Goal: Transaction & Acquisition: Download file/media

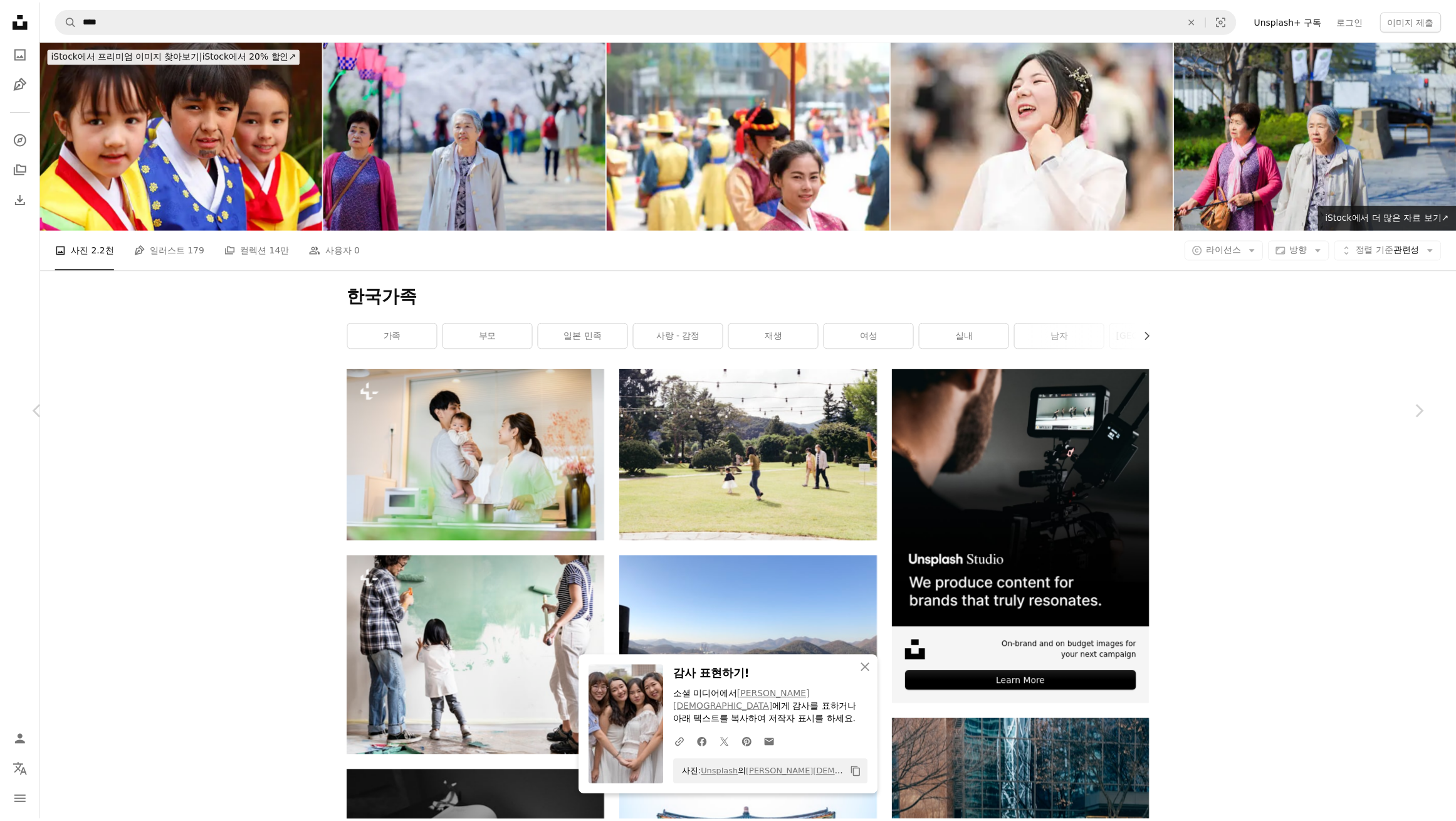
scroll to position [9452, 0]
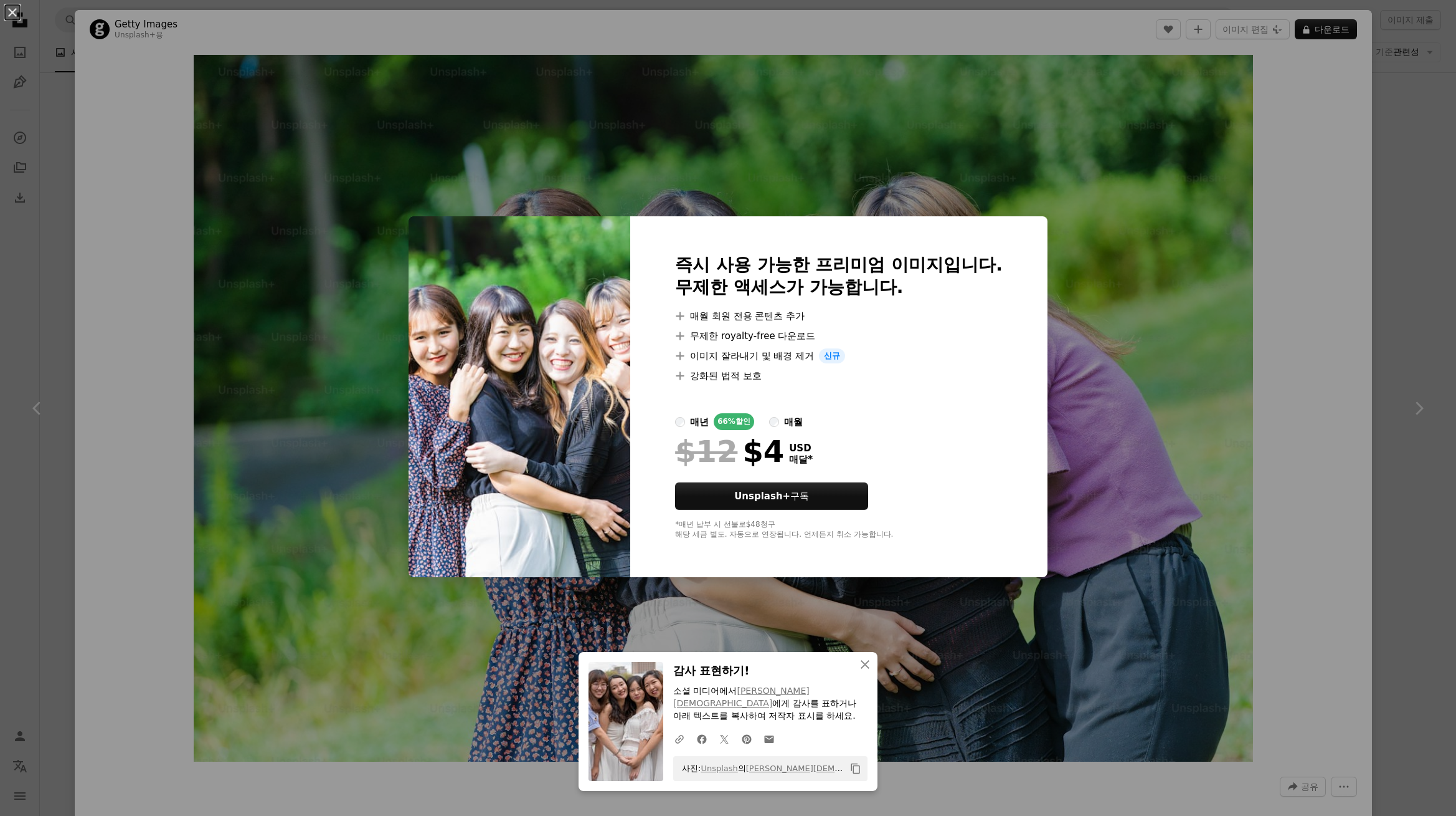
click at [1178, 368] on div "An X shape An X shape 닫기 감사 표현하기! 소셜 미디어에서 [PERSON_NAME][DEMOGRAPHIC_DATA] 에게 감…" at bounding box center [728, 408] width 1456 height 816
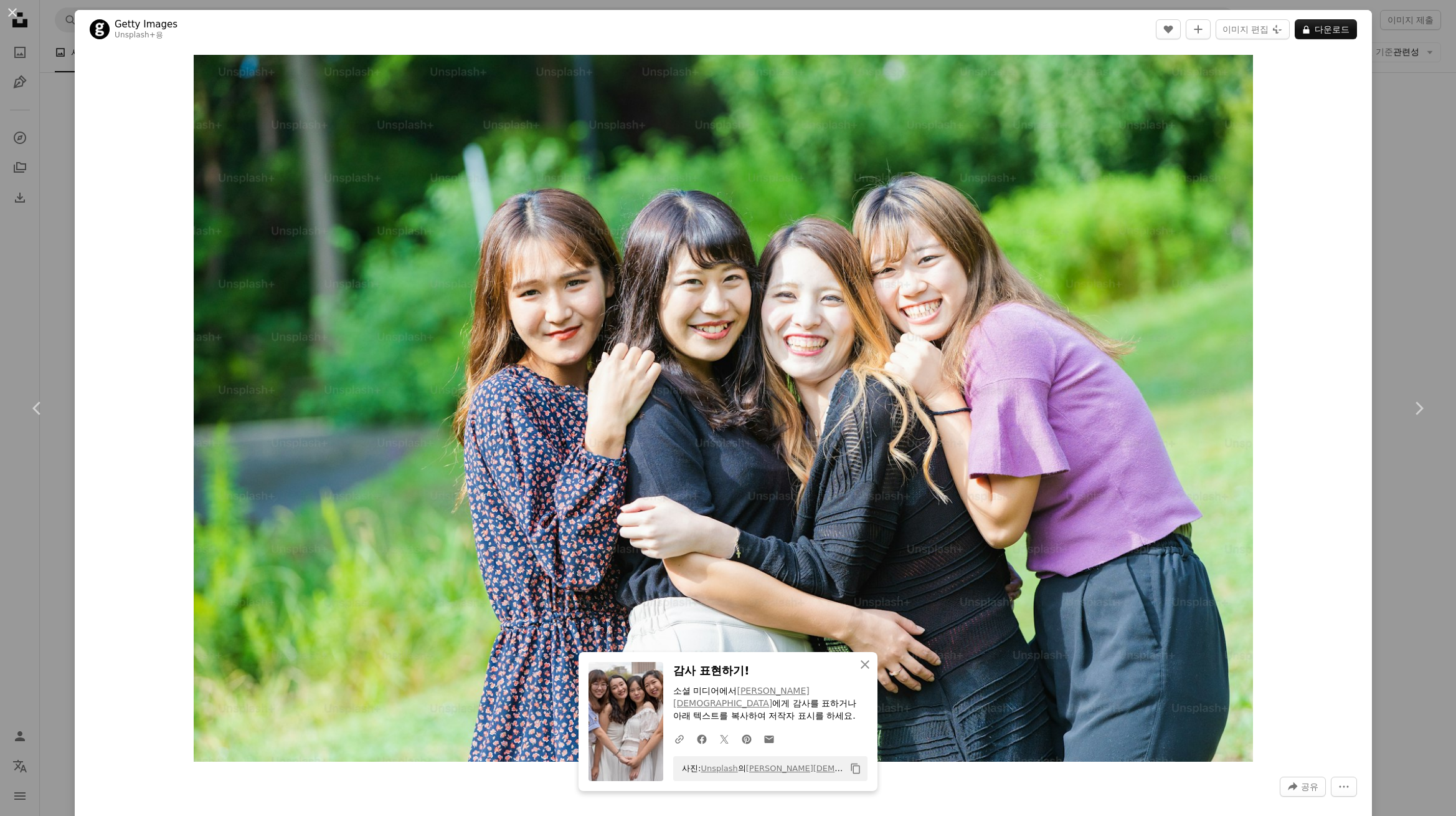
click at [14, 12] on button "An X shape" at bounding box center [13, 13] width 15 height 15
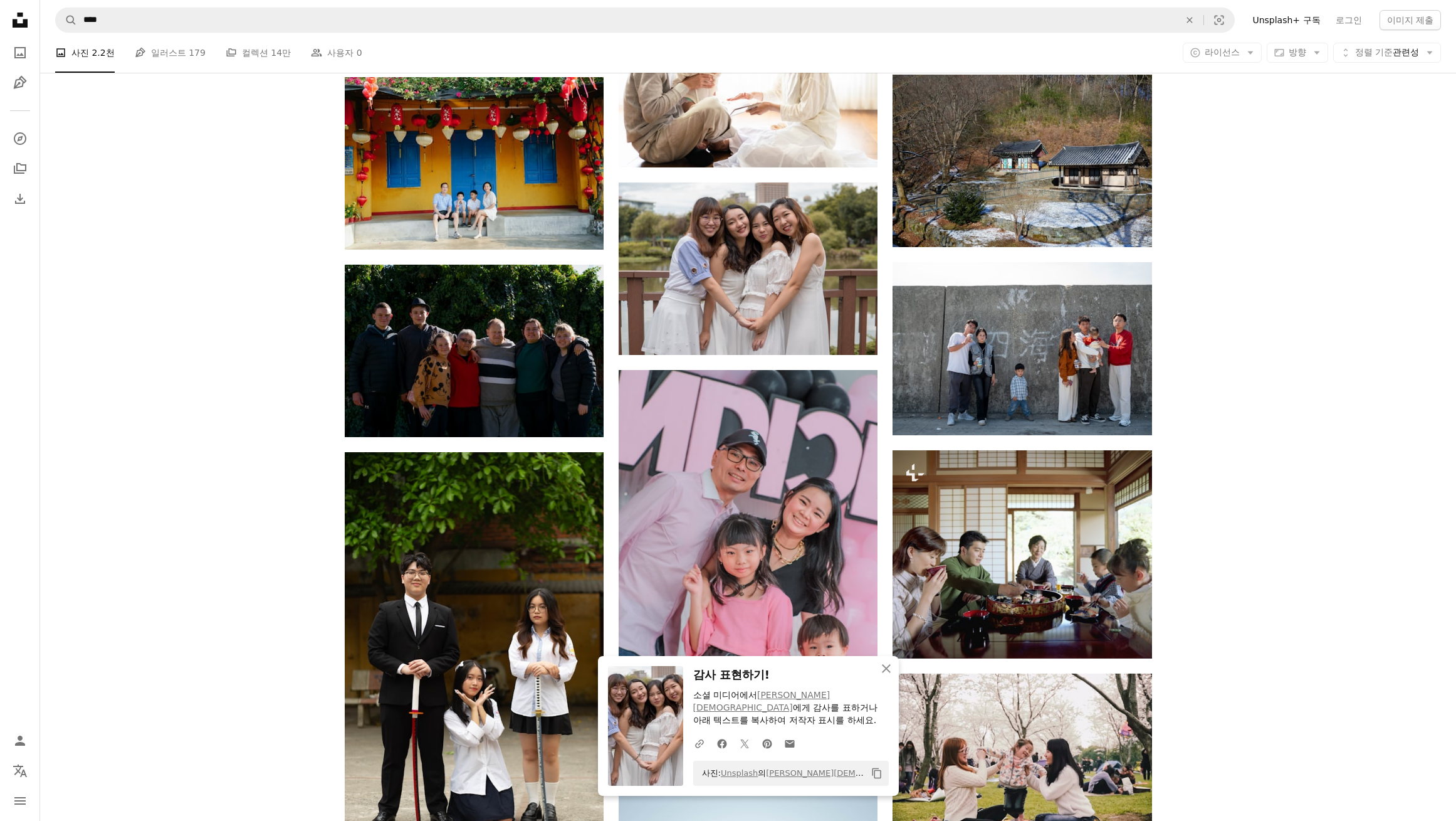
scroll to position [9828, 0]
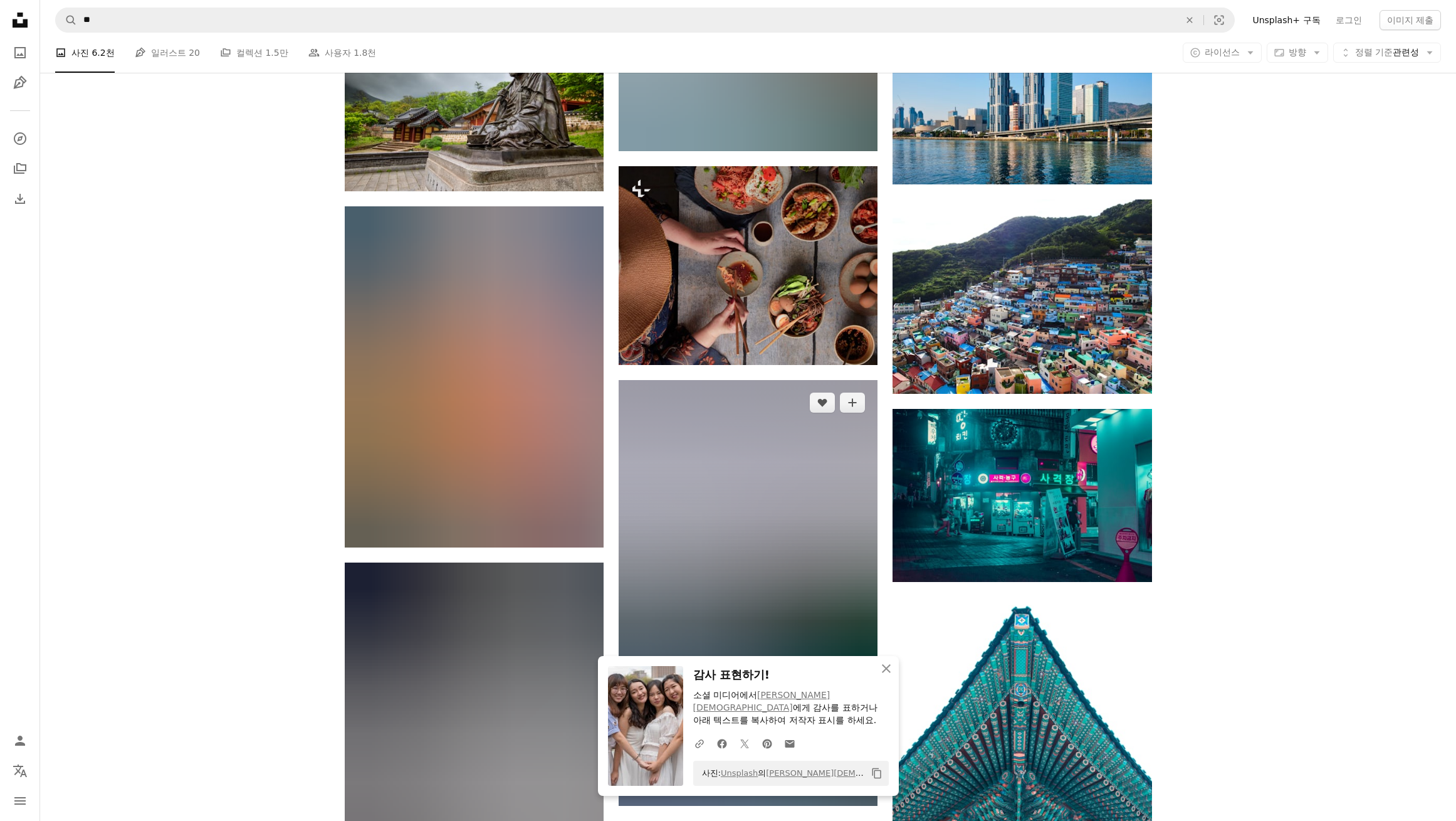
scroll to position [9048, 0]
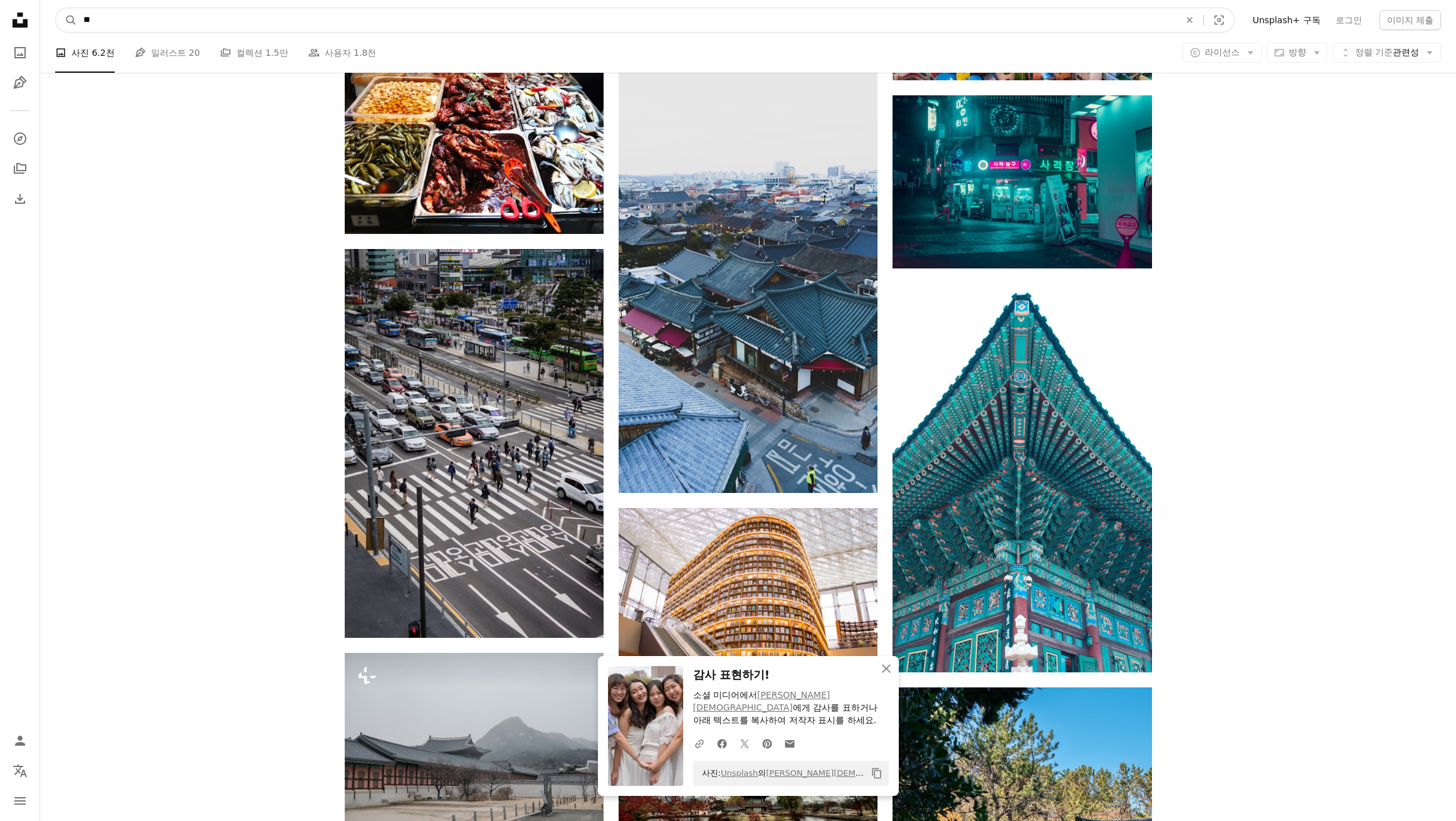
click at [238, 13] on input "**" at bounding box center [626, 20] width 1098 height 24
type input "****"
click at [55, 8] on button "A magnifying glass" at bounding box center [66, 20] width 21 height 24
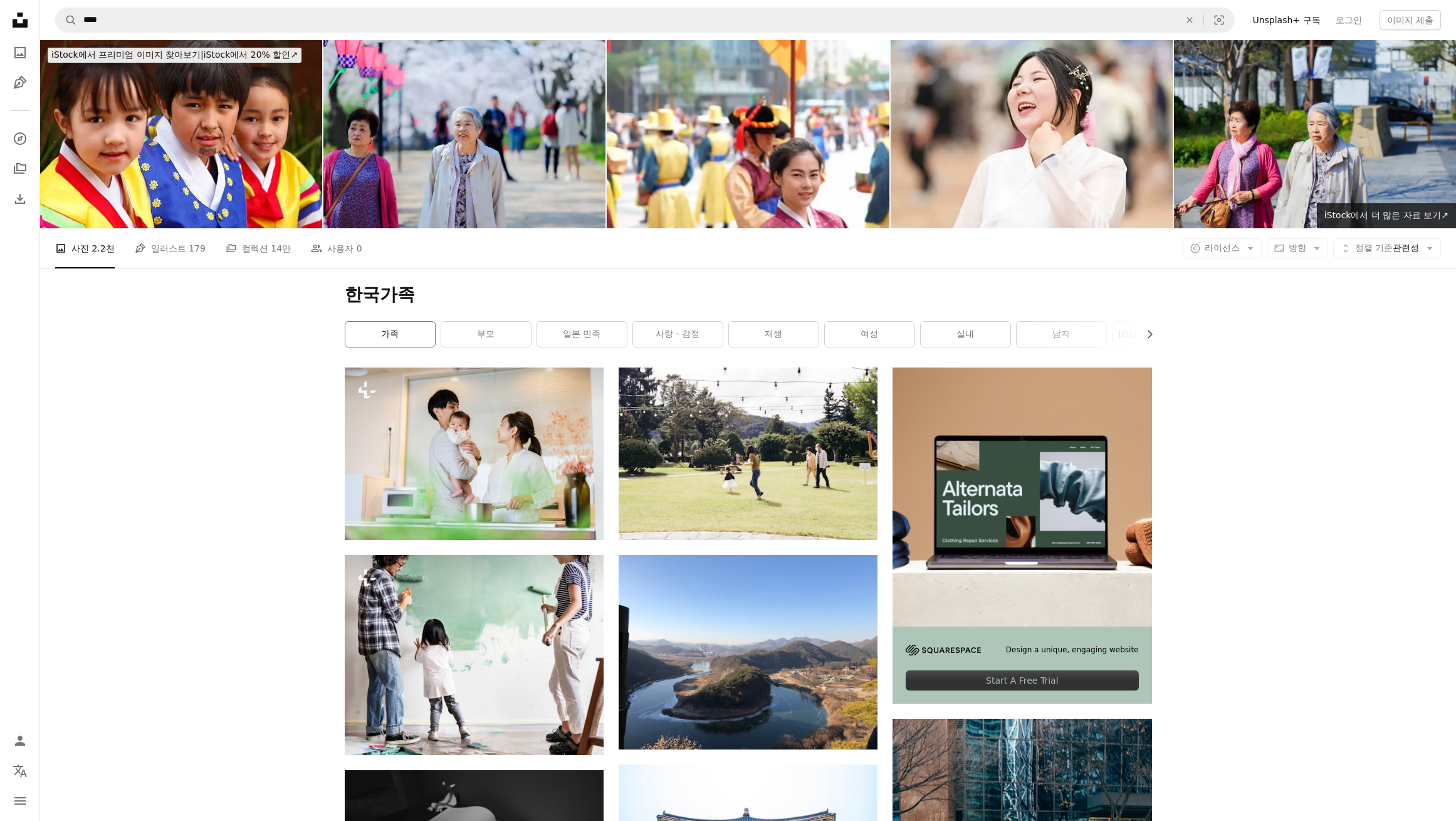
click at [410, 345] on link "가족" at bounding box center [390, 333] width 90 height 25
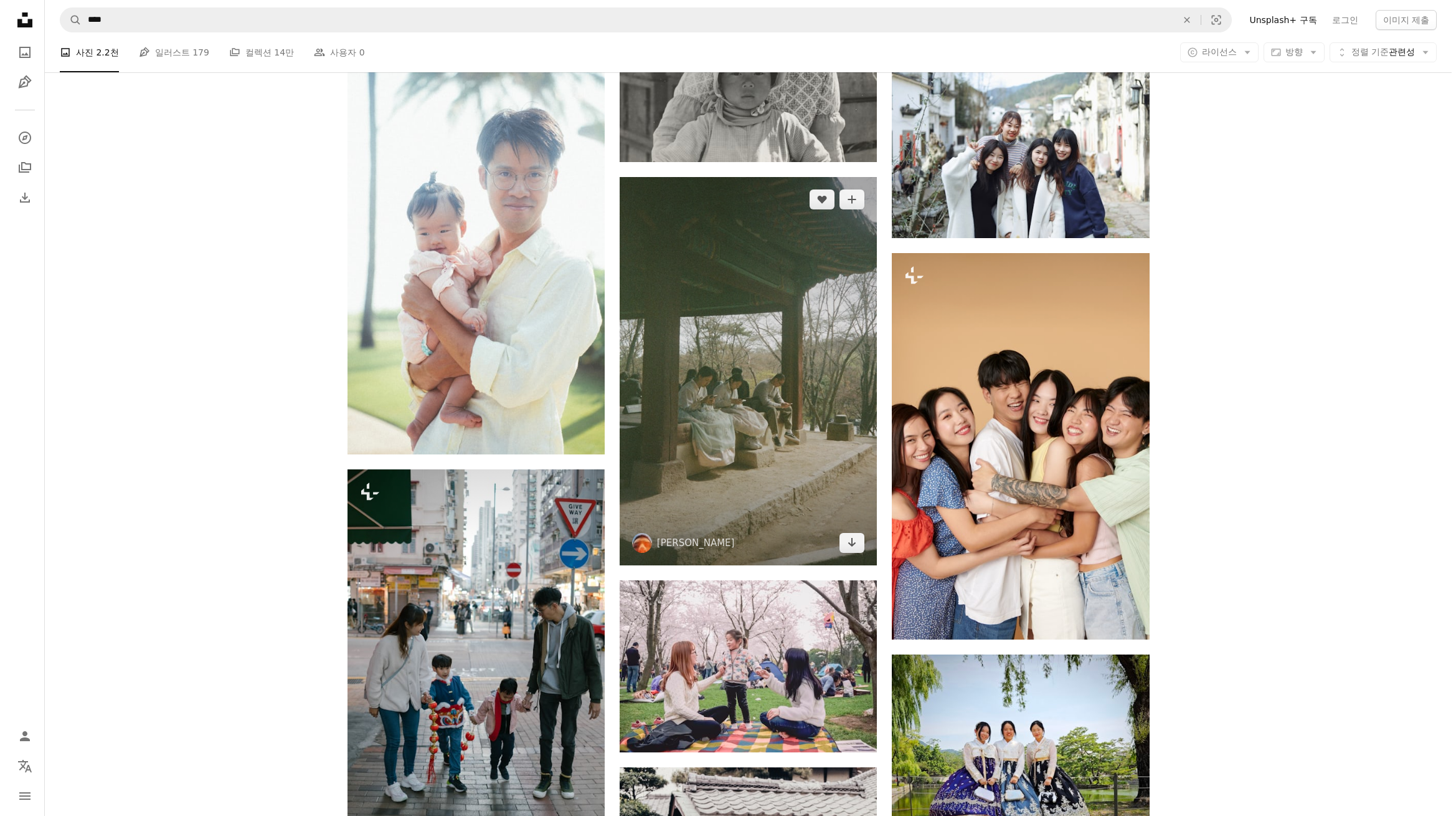
scroll to position [8288, 0]
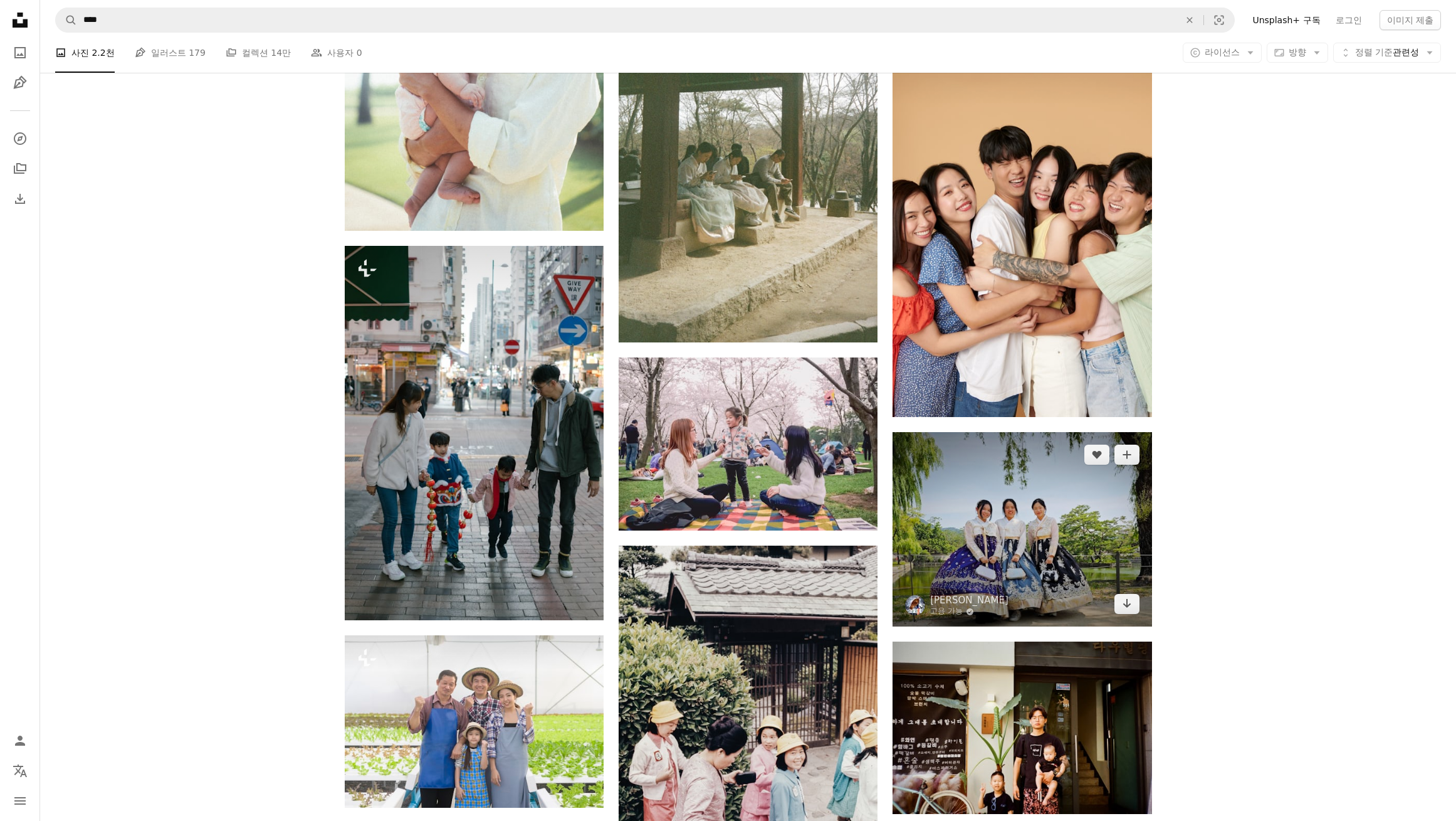
click at [1046, 584] on img at bounding box center [1022, 529] width 259 height 194
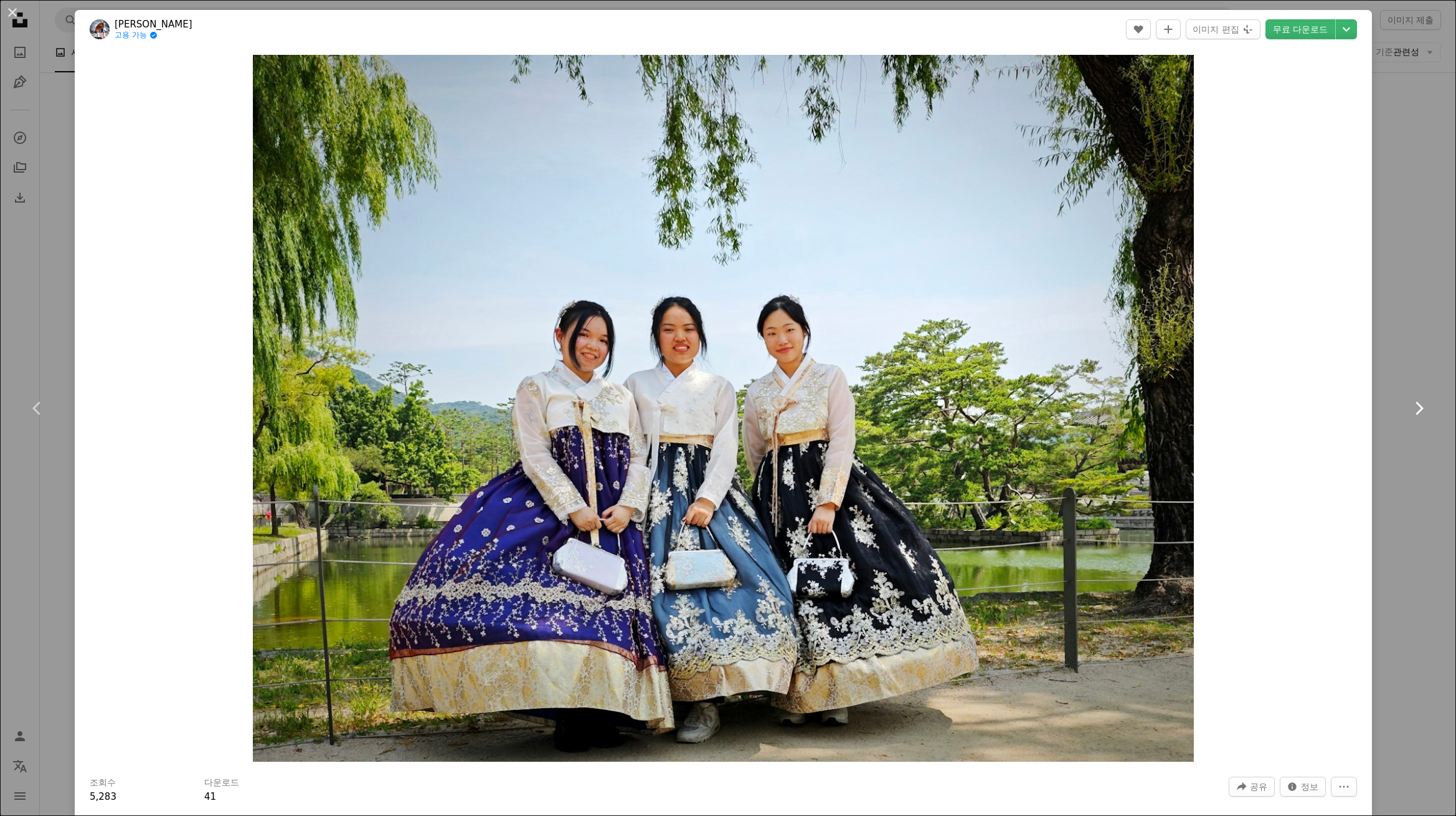
click at [1381, 383] on link "Chevron right" at bounding box center [1418, 408] width 75 height 119
click at [16, 15] on button "An X shape" at bounding box center [13, 13] width 15 height 15
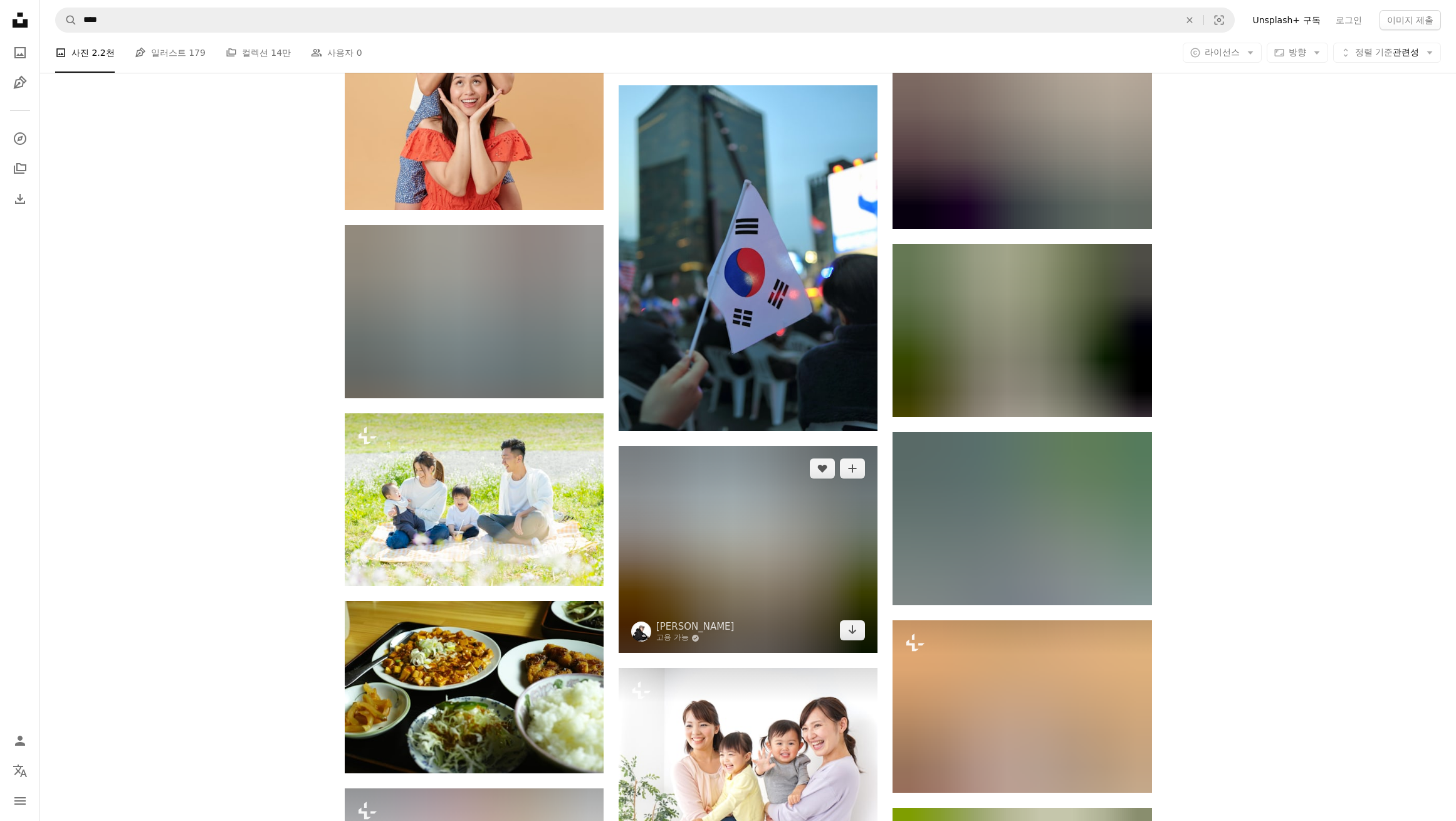
scroll to position [16927, 0]
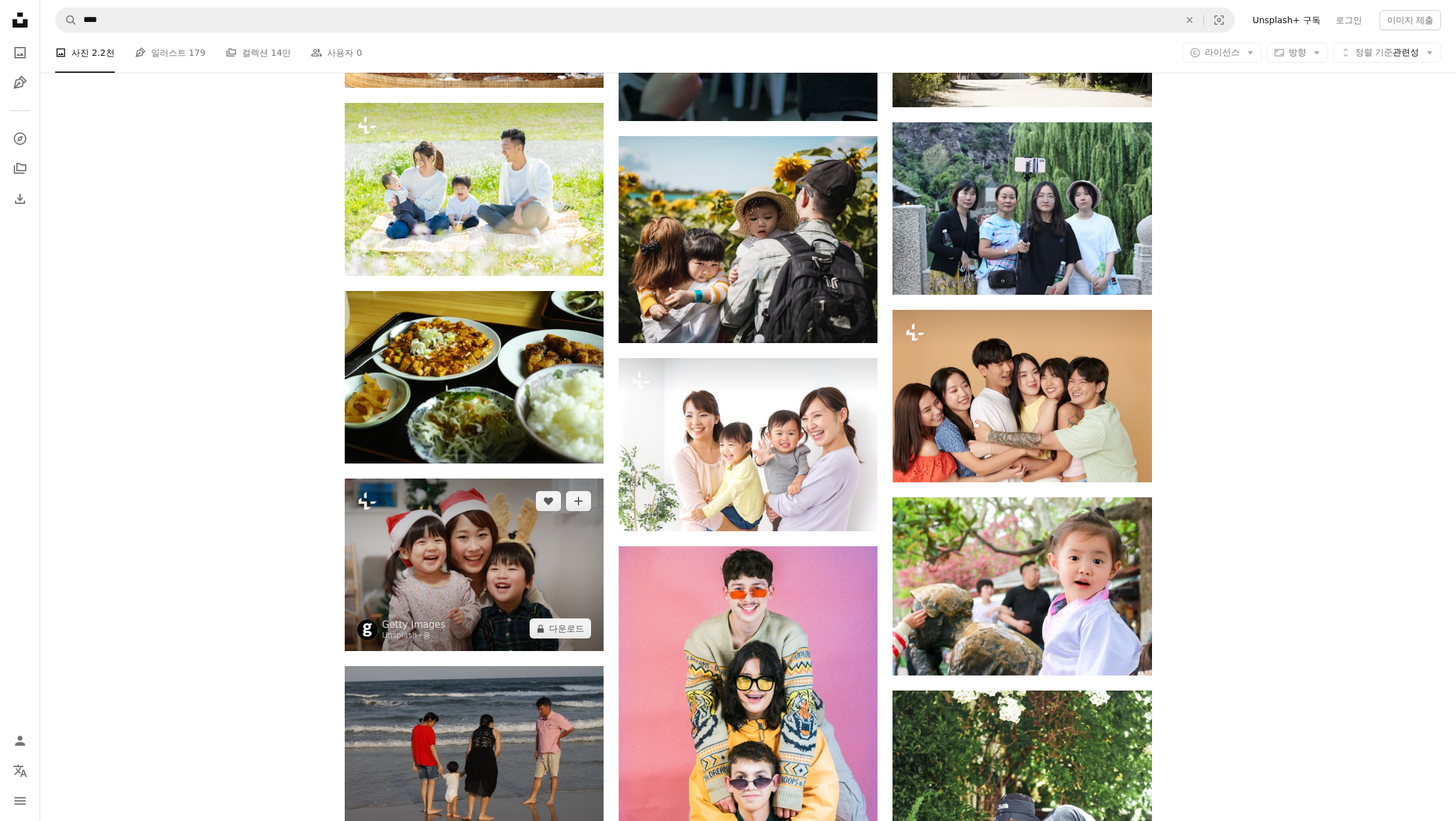
click at [480, 579] on img at bounding box center [474, 564] width 259 height 172
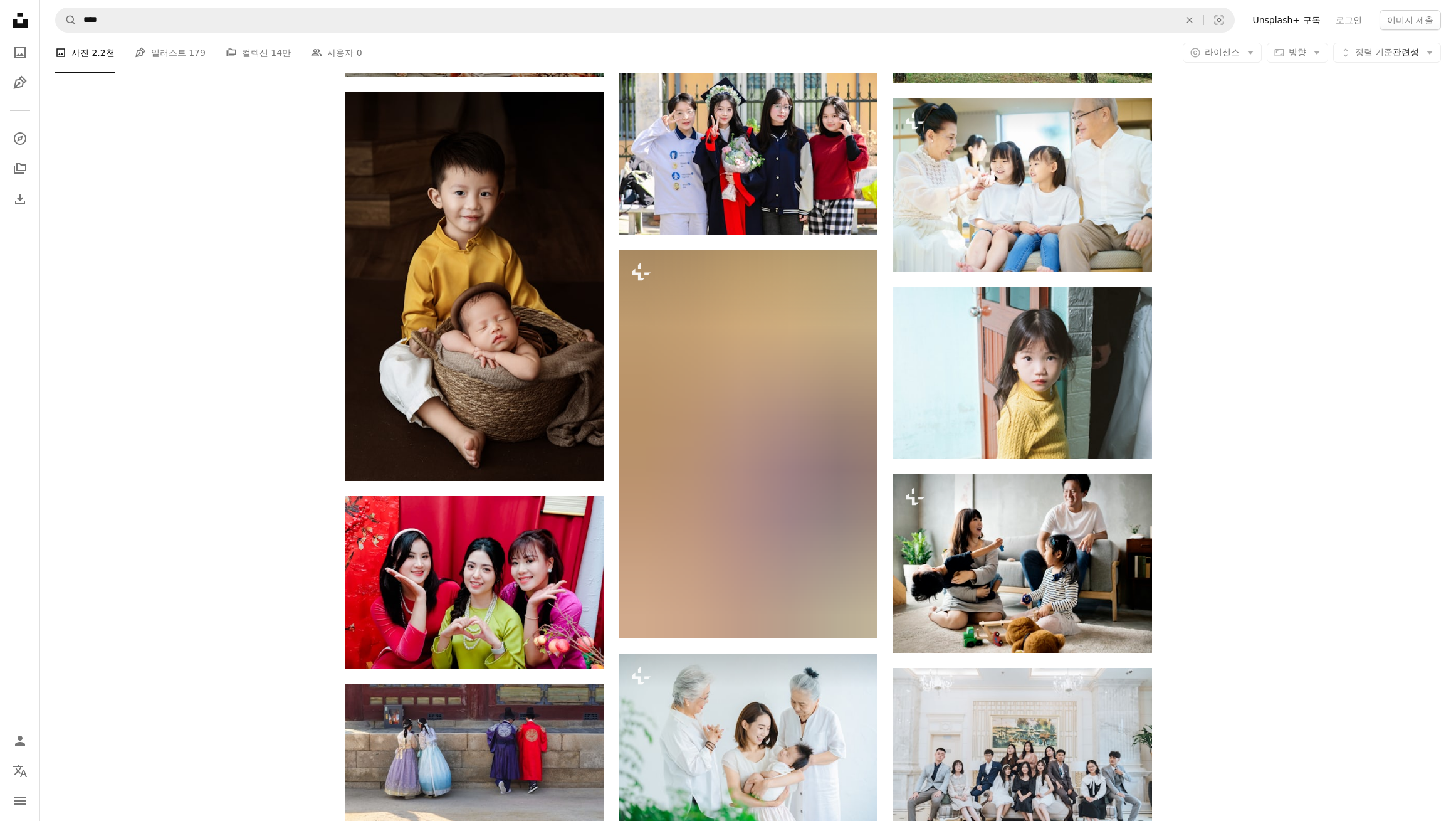
scroll to position [19059, 0]
